Goal: Use online tool/utility

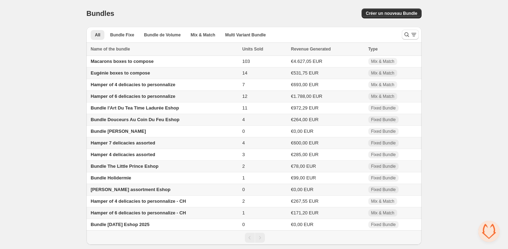
click at [115, 71] on span "Eugénie boxes to compose" at bounding box center [120, 72] width 59 height 5
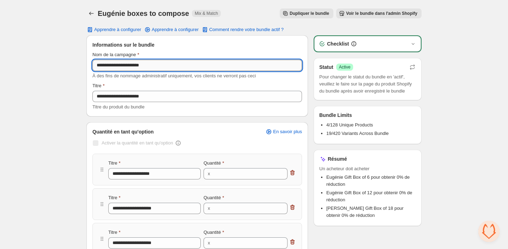
click at [114, 66] on input "**********" at bounding box center [197, 65] width 210 height 11
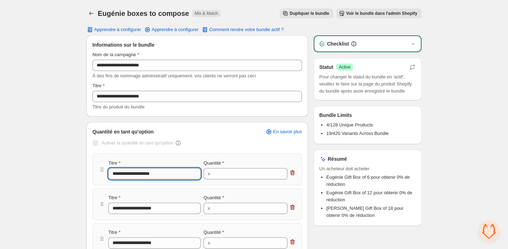
click at [134, 171] on input "**********" at bounding box center [154, 173] width 92 height 11
click at [353, 14] on span "Voir le bundle dans l'admin Shopify" at bounding box center [381, 14] width 71 height 6
